Goal: Task Accomplishment & Management: Use online tool/utility

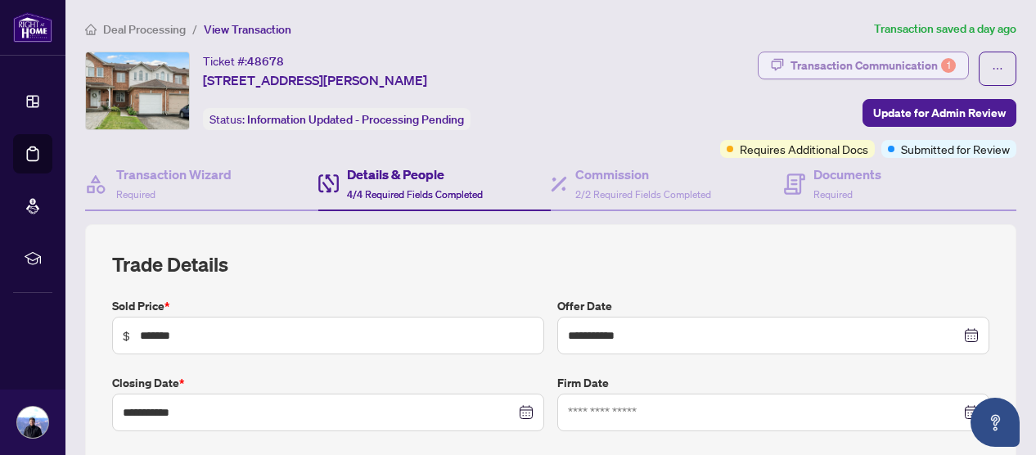
click at [837, 60] on div "Transaction Communication 1" at bounding box center [873, 65] width 165 height 26
type textarea "**********"
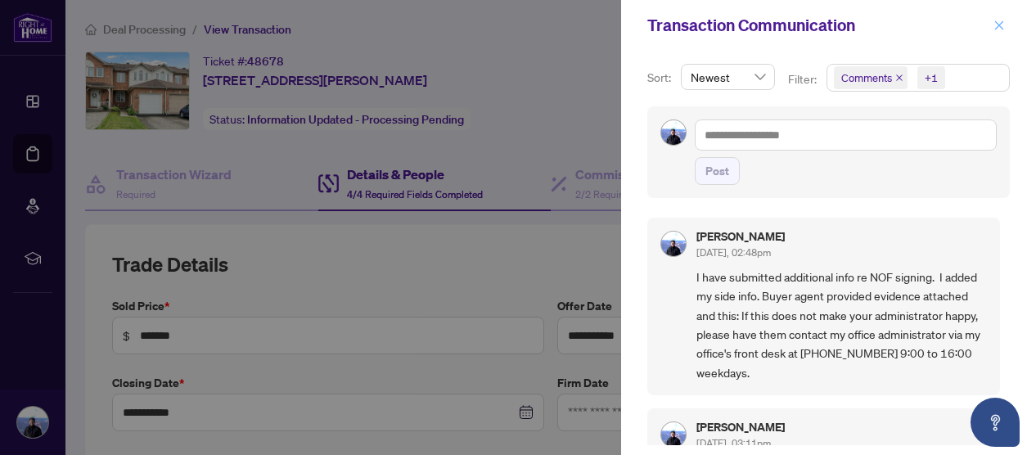
click at [1004, 22] on icon "close" at bounding box center [999, 25] width 11 height 11
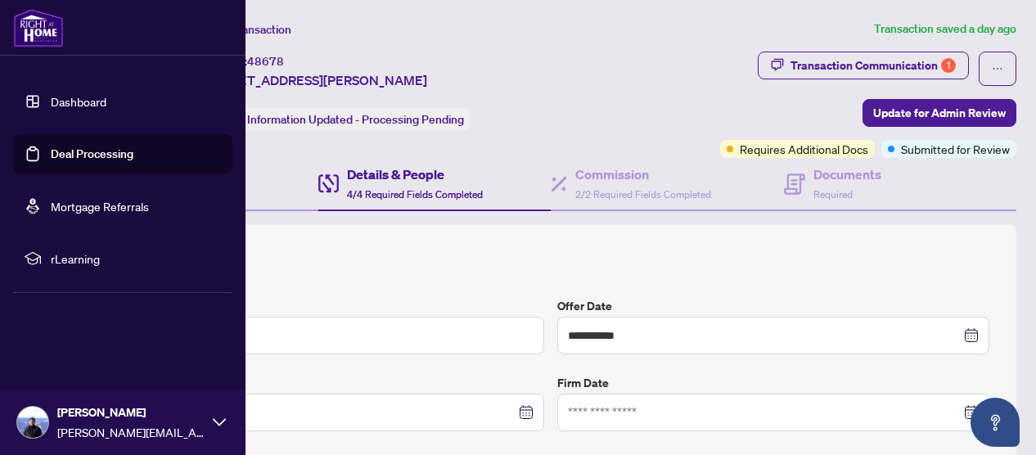
click at [69, 97] on link "Dashboard" at bounding box center [79, 101] width 56 height 15
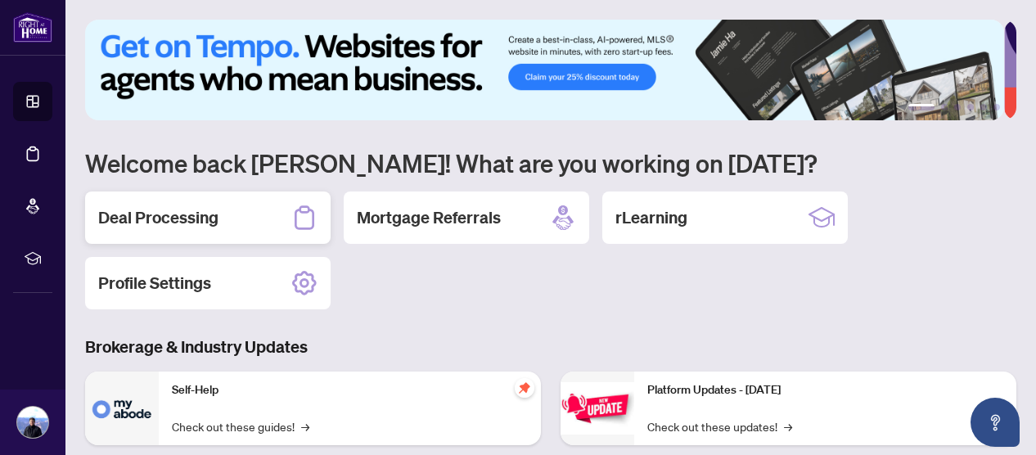
click at [200, 214] on h2 "Deal Processing" at bounding box center [158, 217] width 120 height 23
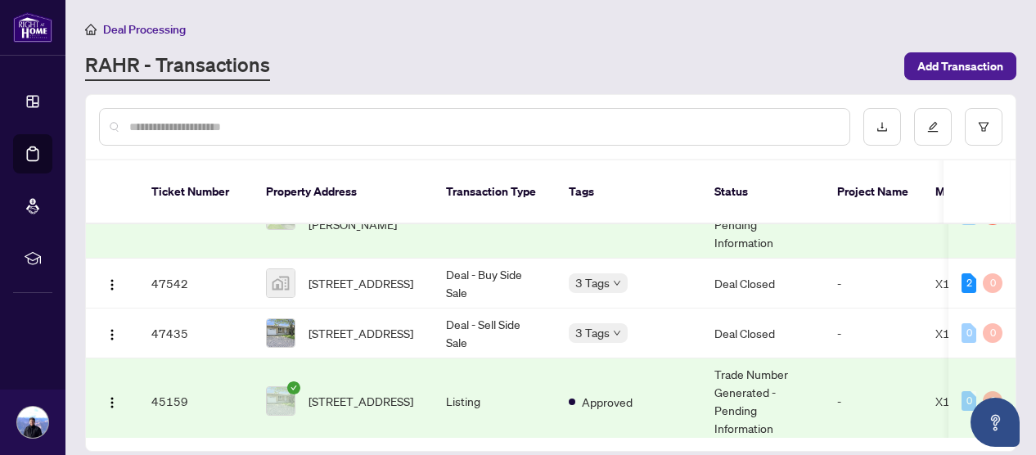
scroll to position [164, 0]
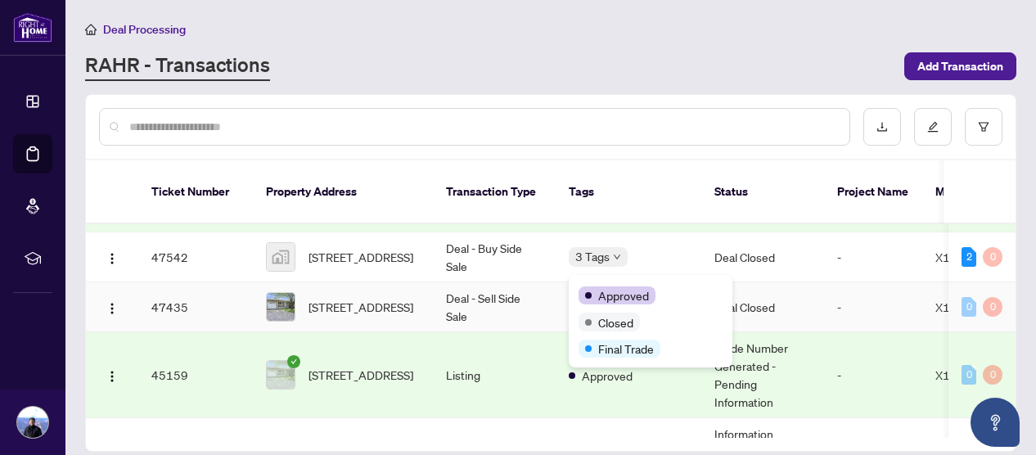
click at [597, 287] on div "Approved" at bounding box center [617, 295] width 77 height 18
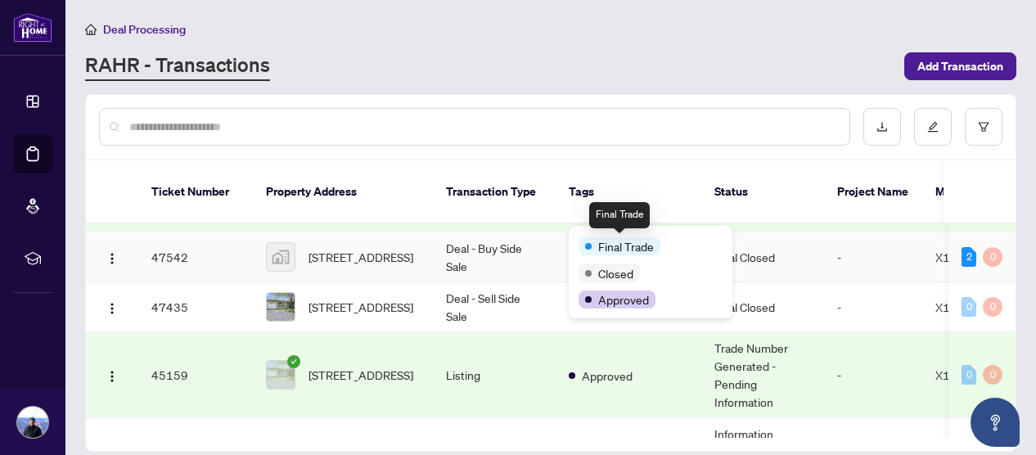
click at [589, 238] on div "Final Trade" at bounding box center [620, 246] width 82 height 18
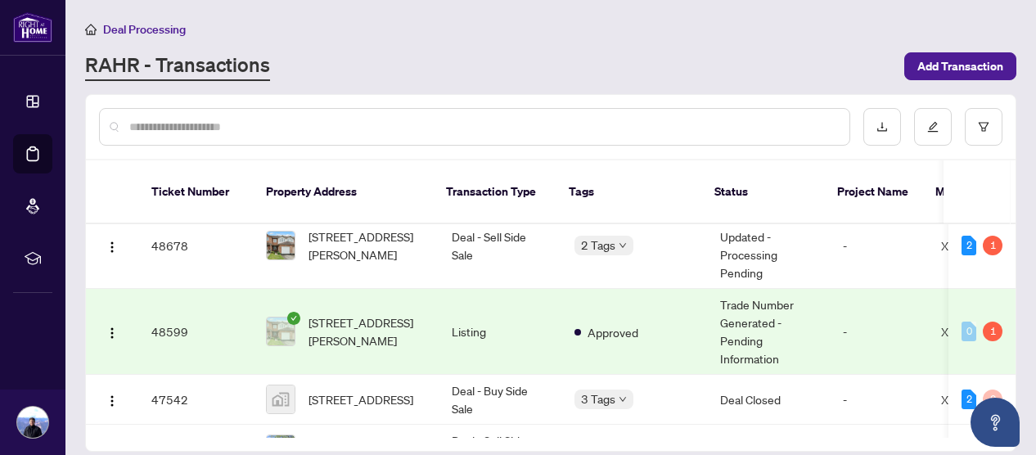
scroll to position [0, 0]
